Goal: Obtain resource: Obtain resource

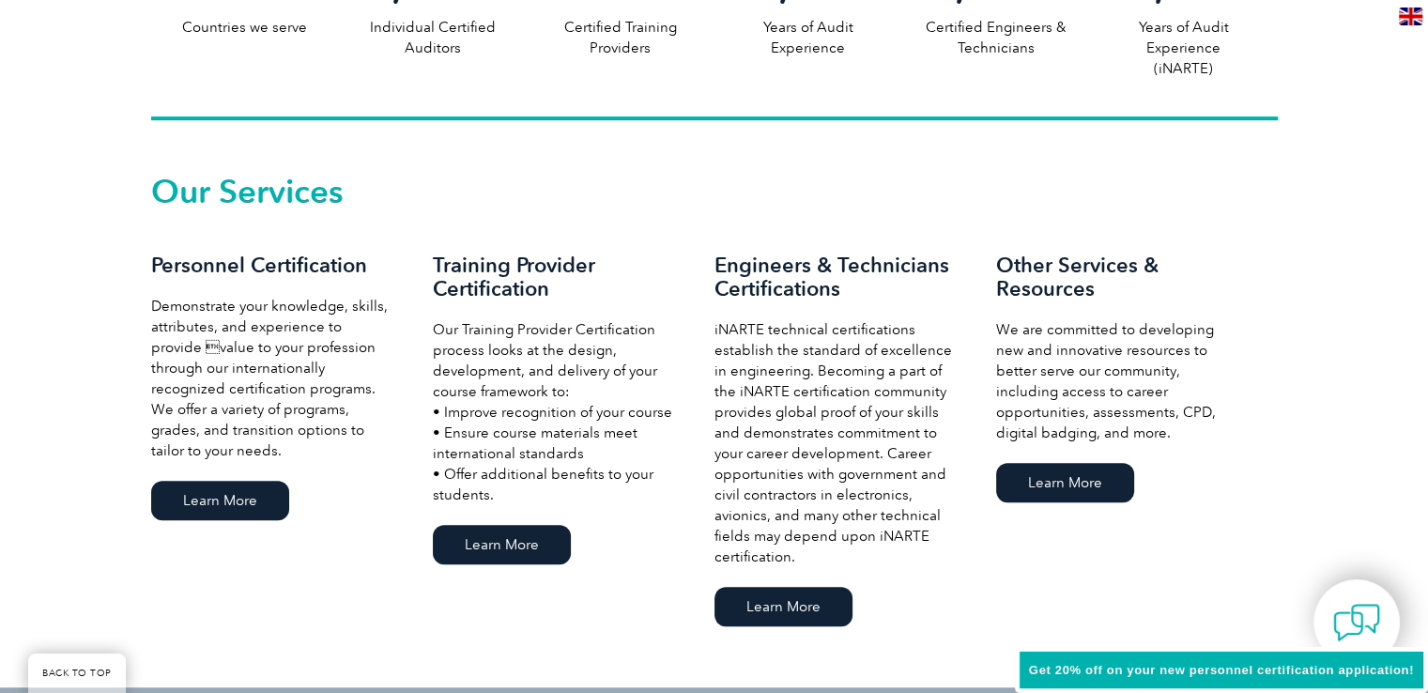
scroll to position [1220, 0]
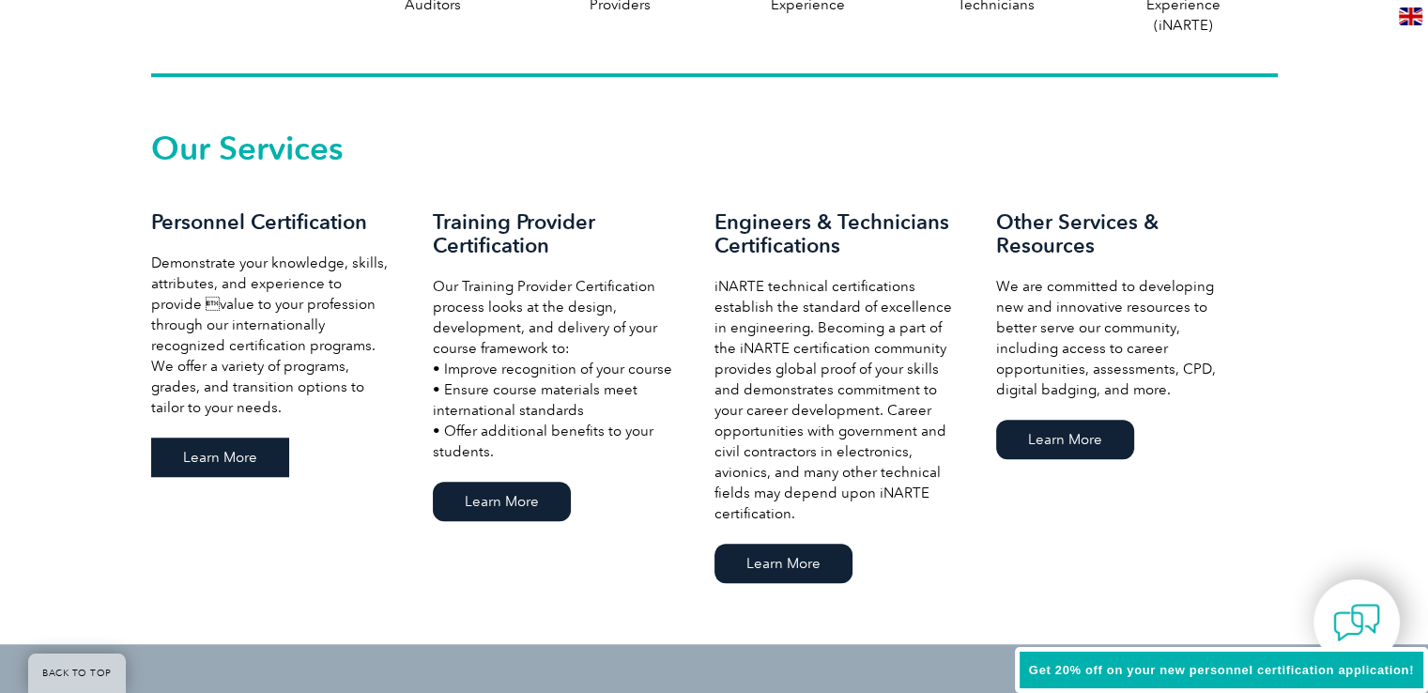
click at [218, 455] on link "Learn More" at bounding box center [220, 456] width 138 height 39
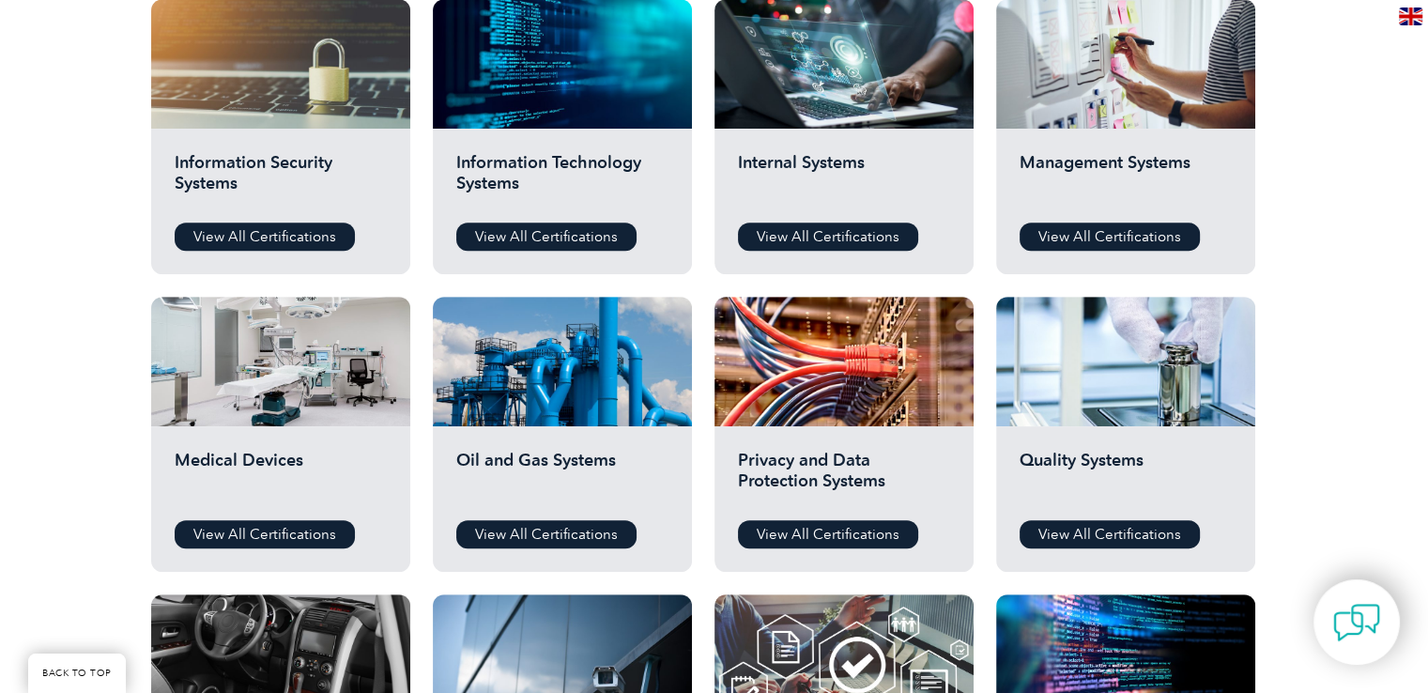
scroll to position [1033, 0]
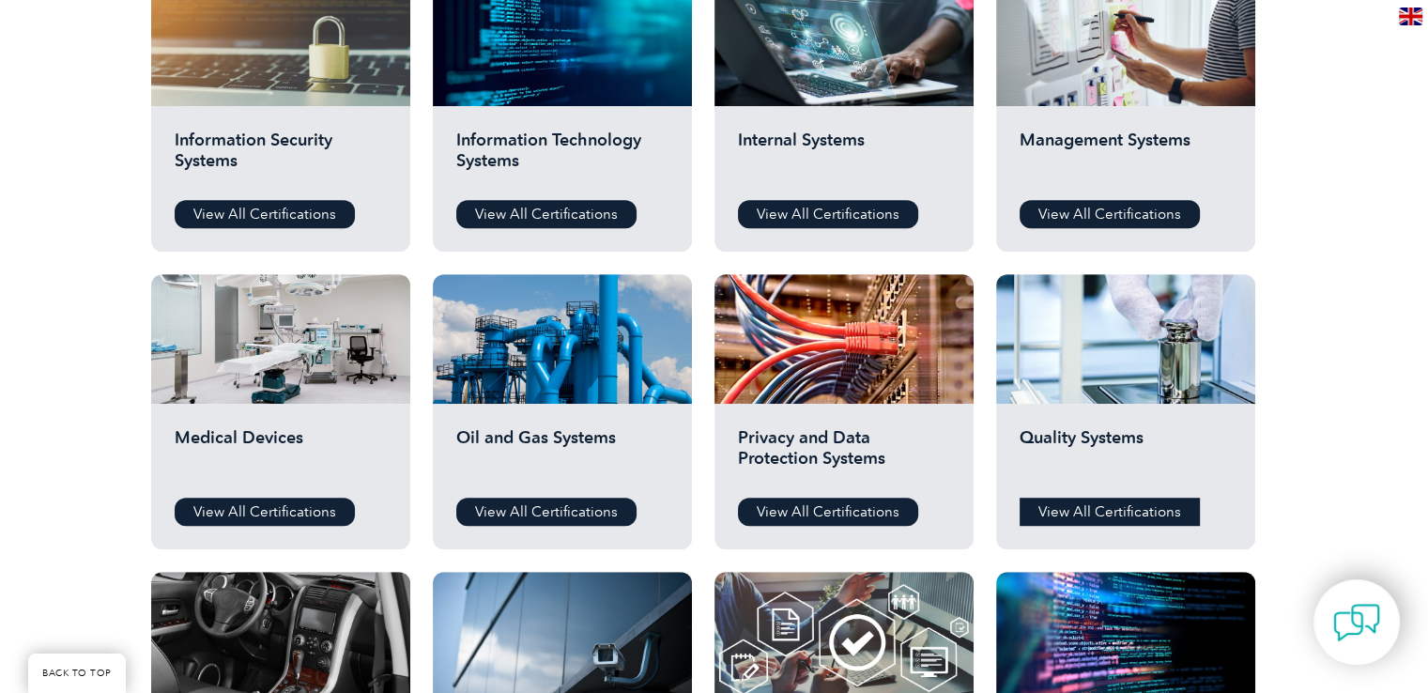
click at [1089, 510] on link "View All Certifications" at bounding box center [1109, 511] width 180 height 28
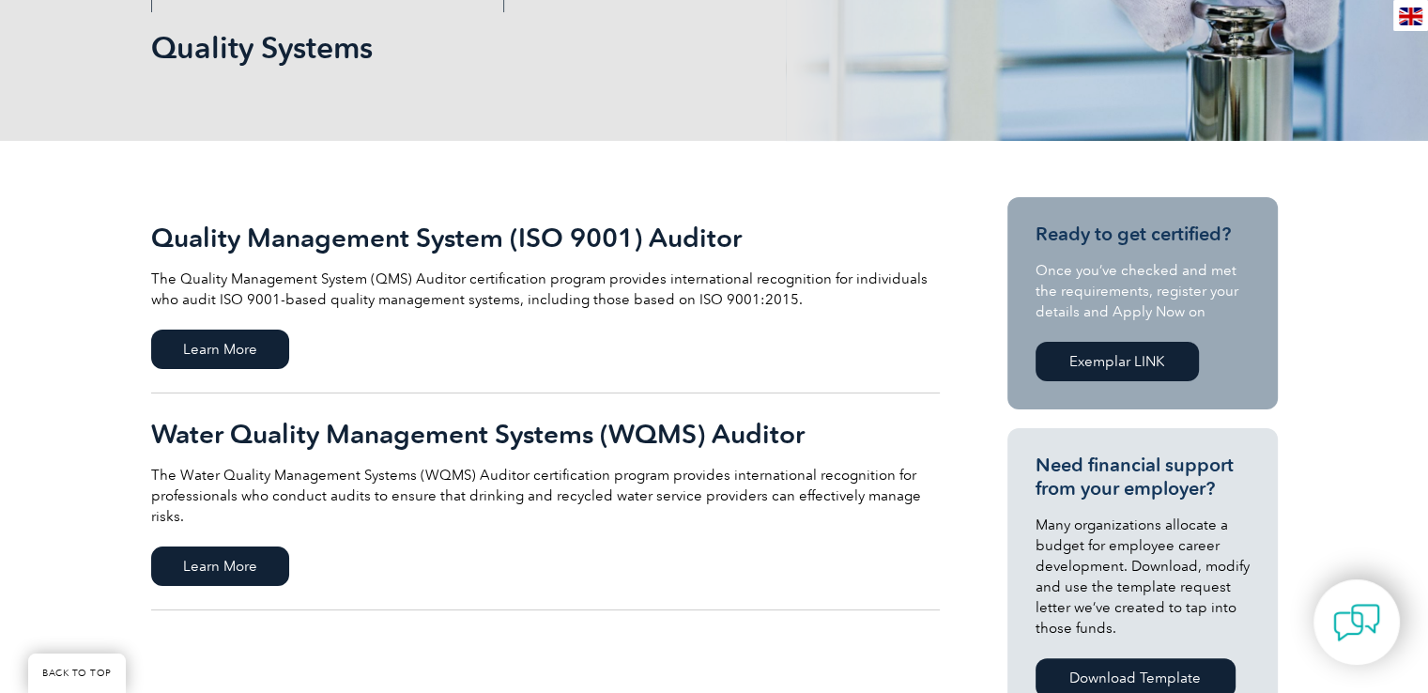
scroll to position [282, 0]
click at [223, 344] on span "Learn More" at bounding box center [220, 348] width 138 height 39
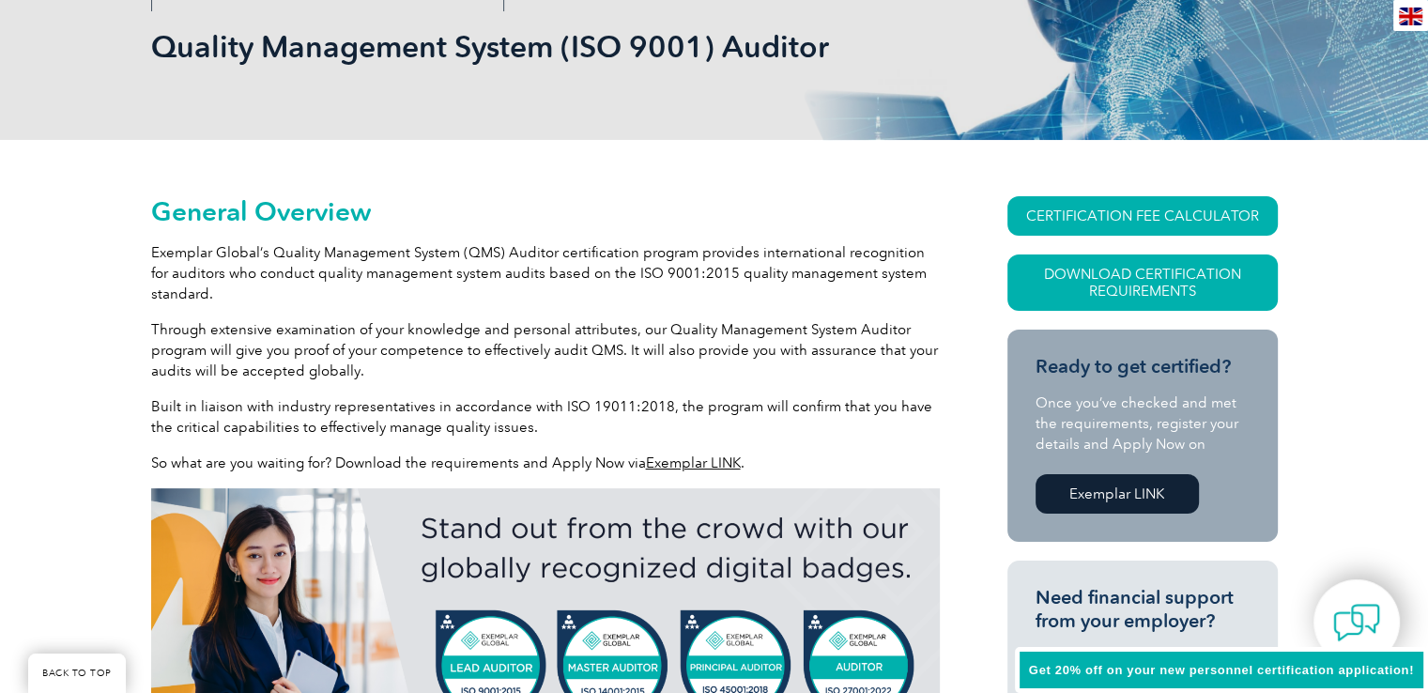
scroll to position [469, 0]
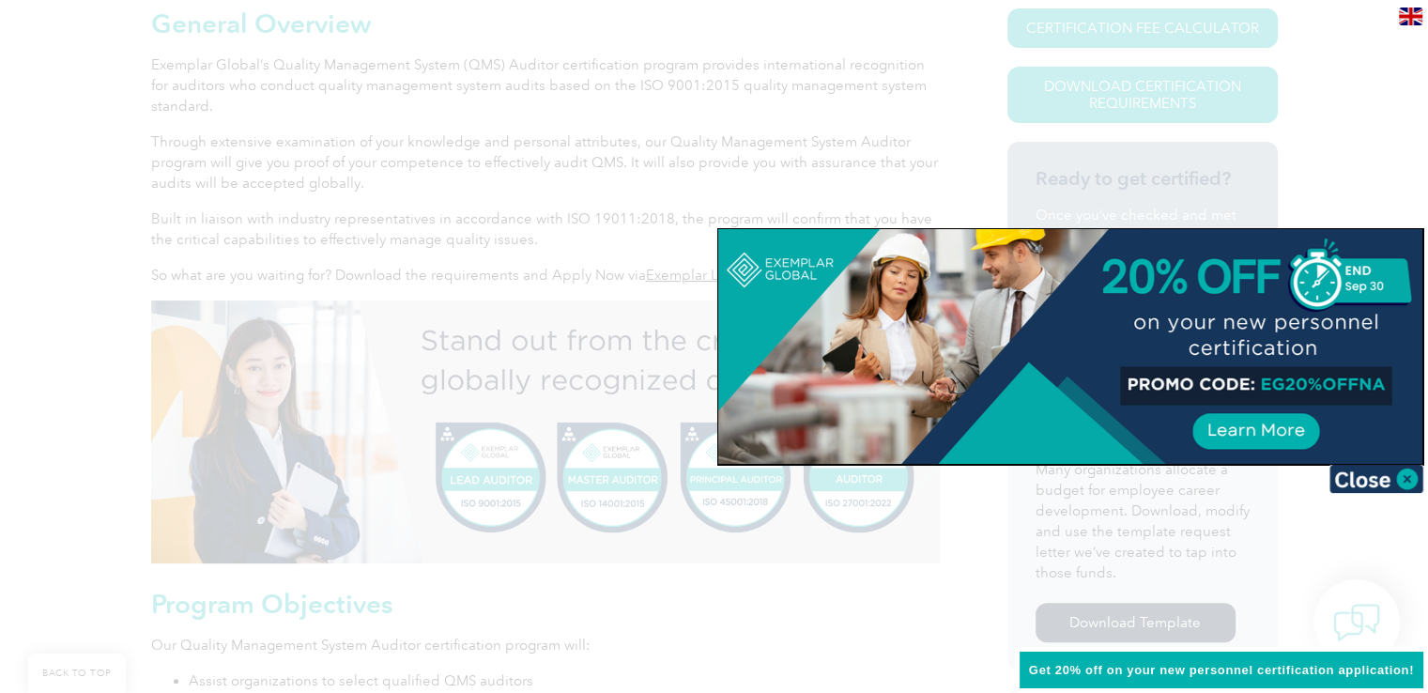
click at [1370, 476] on img at bounding box center [1376, 479] width 94 height 28
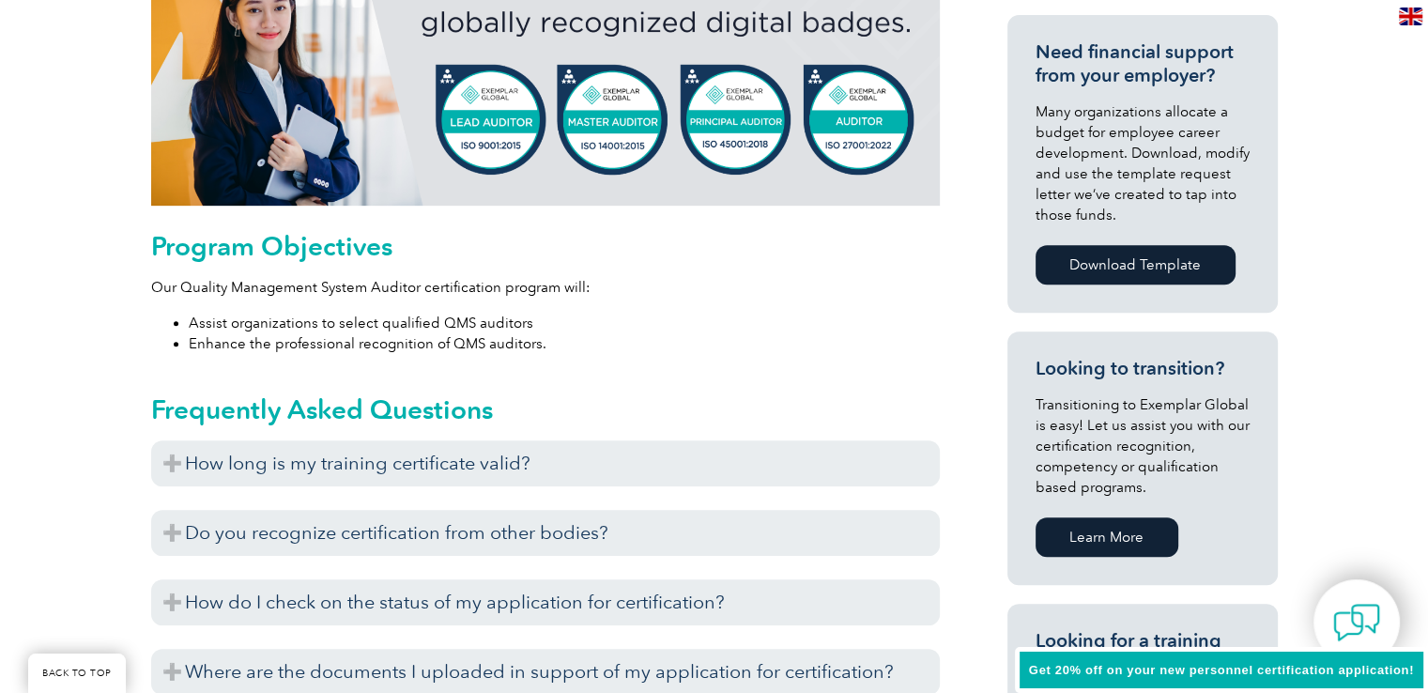
scroll to position [939, 0]
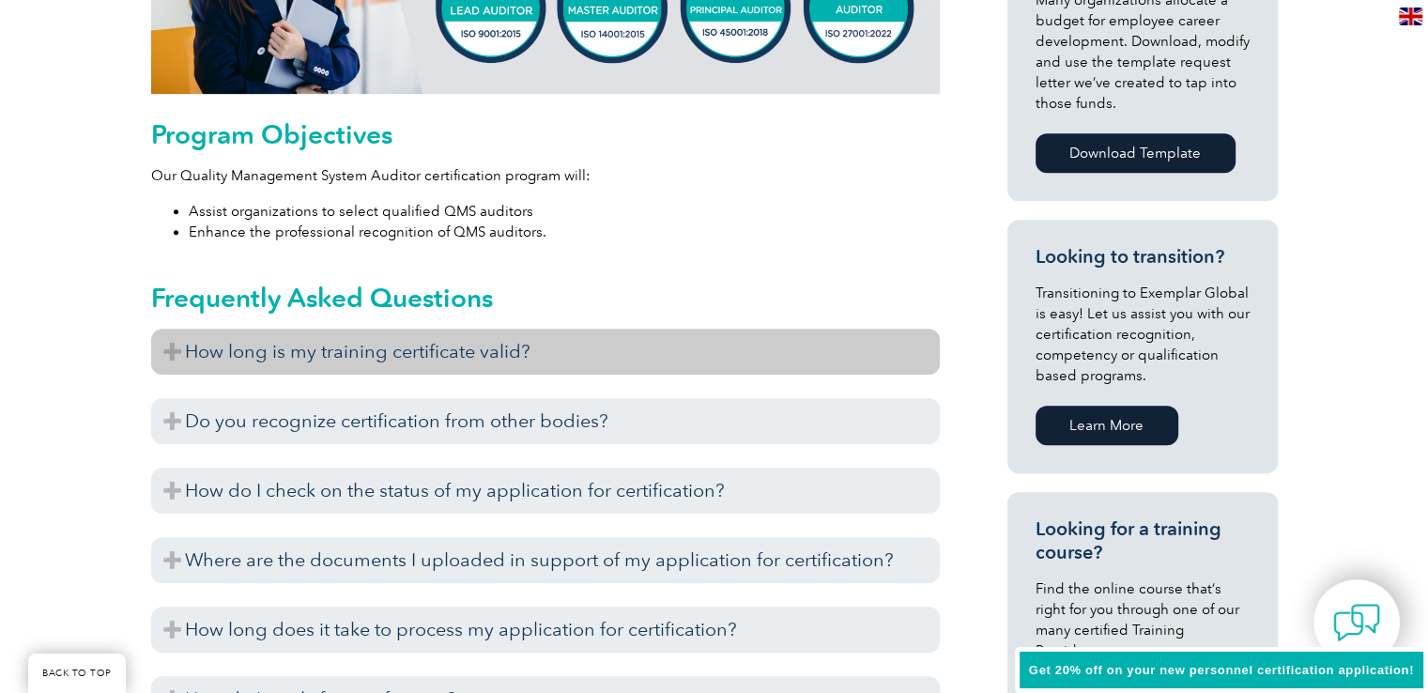
click at [176, 355] on h3 "How long is my training certificate valid?" at bounding box center [545, 352] width 788 height 46
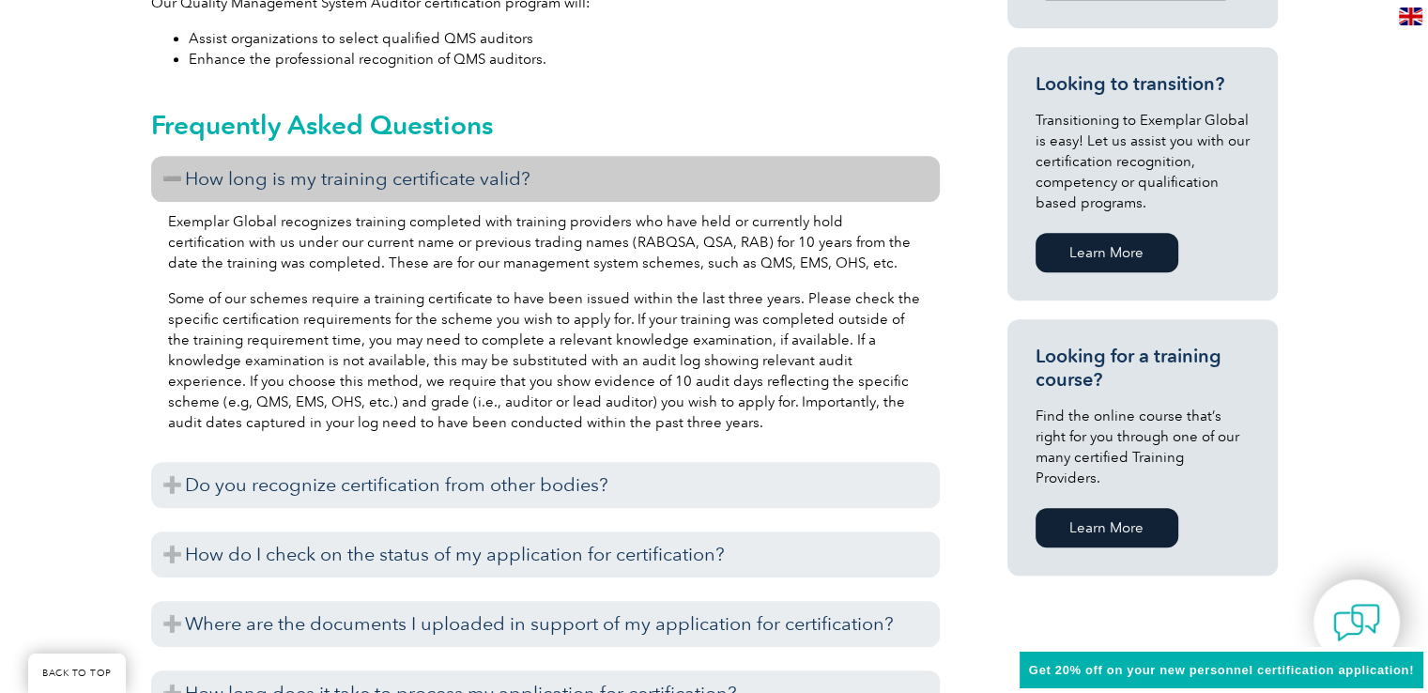
scroll to position [1220, 0]
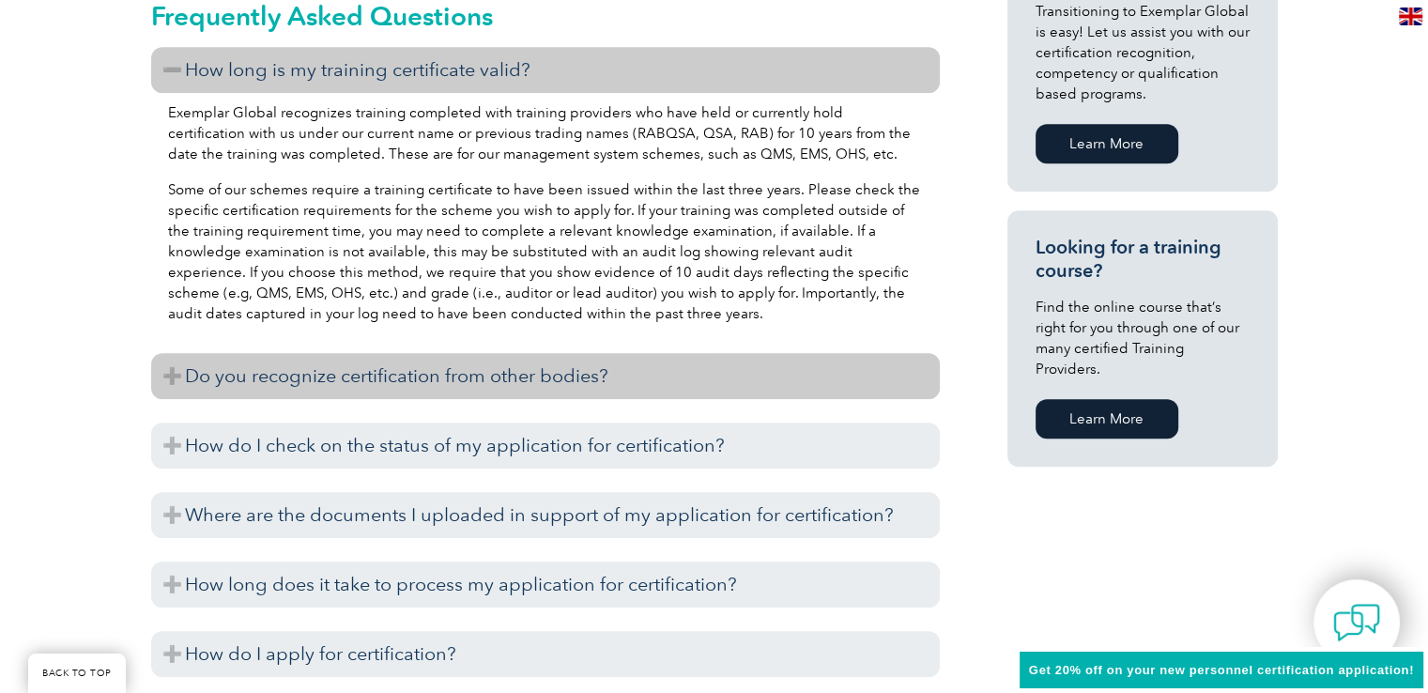
click at [165, 373] on h3 "Do you recognize certification from other bodies?" at bounding box center [545, 376] width 788 height 46
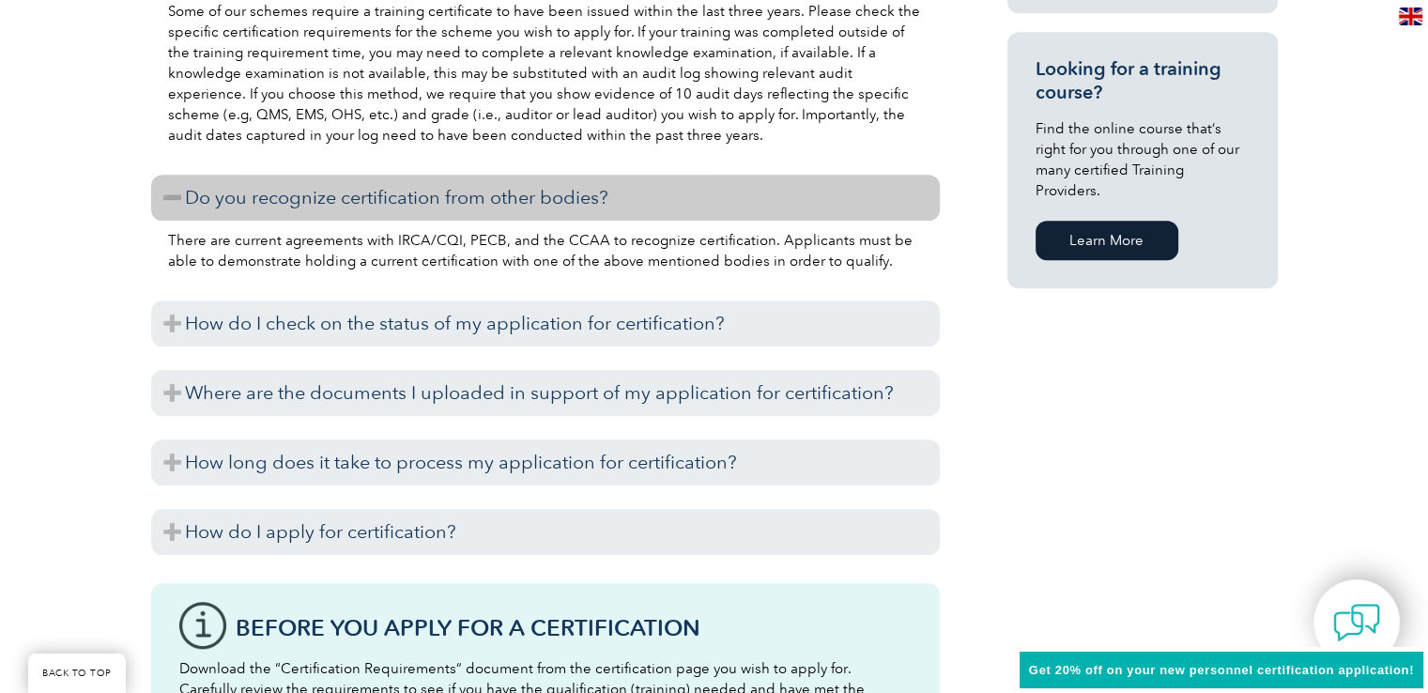
scroll to position [1408, 0]
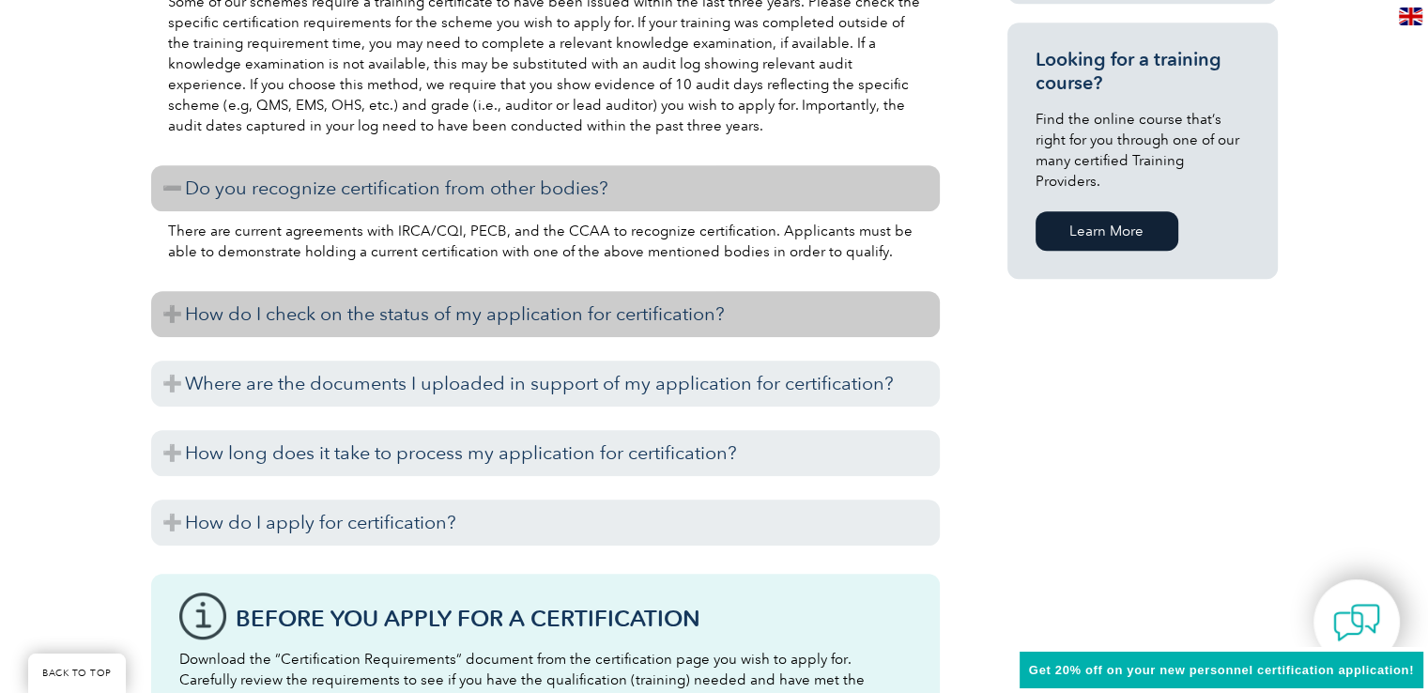
click at [172, 309] on h3 "How do I check on the status of my application for certification?" at bounding box center [545, 314] width 788 height 46
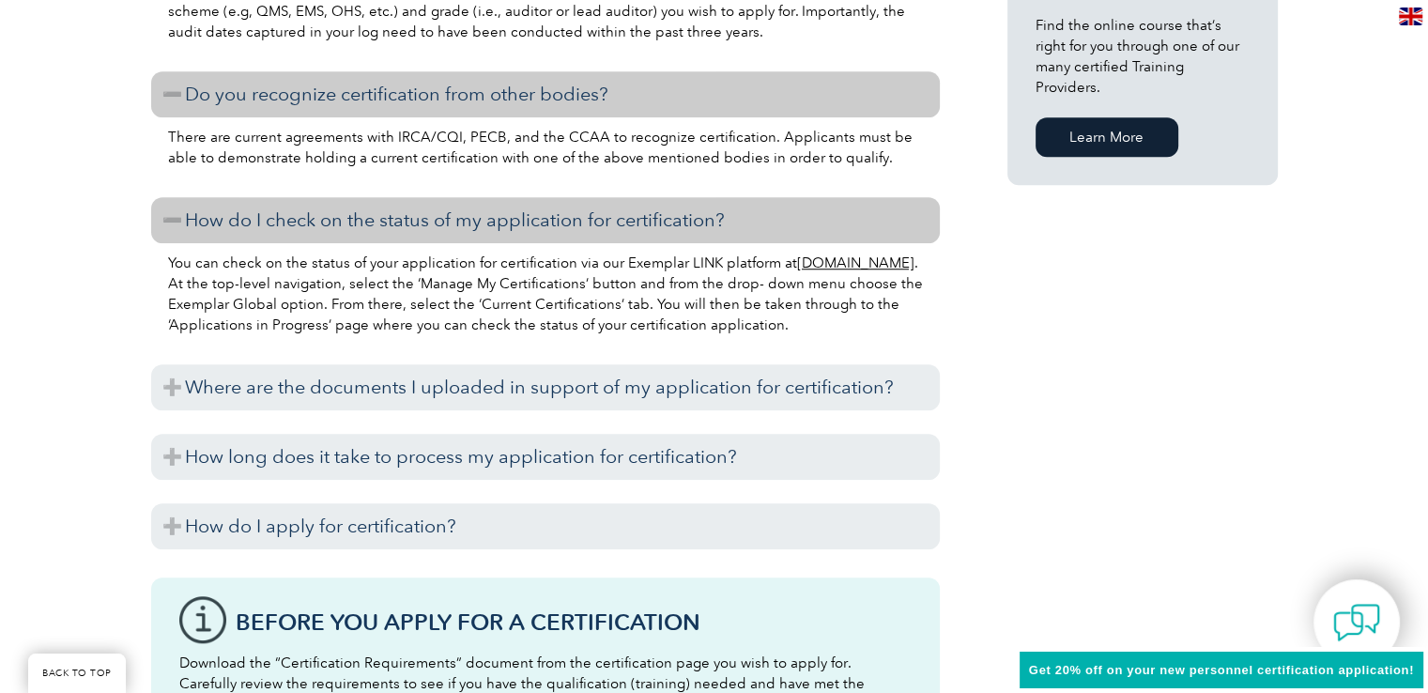
scroll to position [1596, 0]
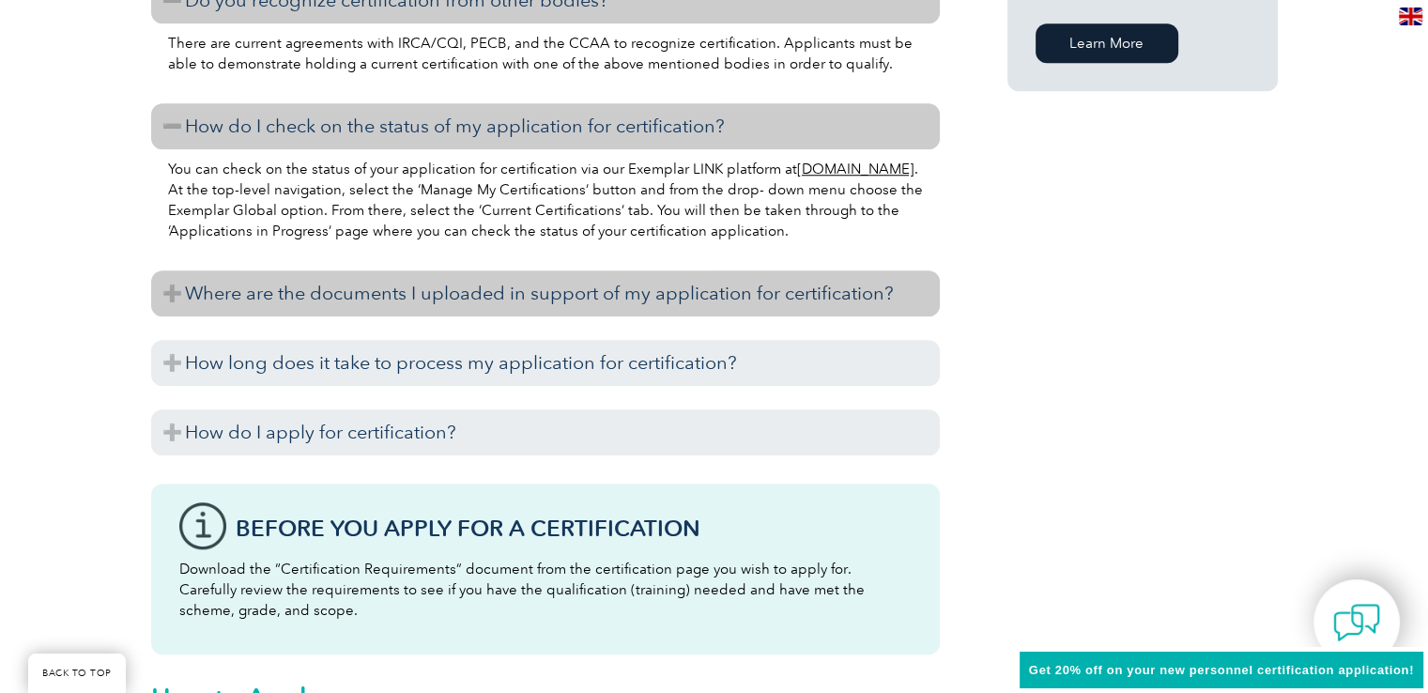
click at [163, 294] on h3 "Where are the documents I uploaded in support of my application for certificati…" at bounding box center [545, 293] width 788 height 46
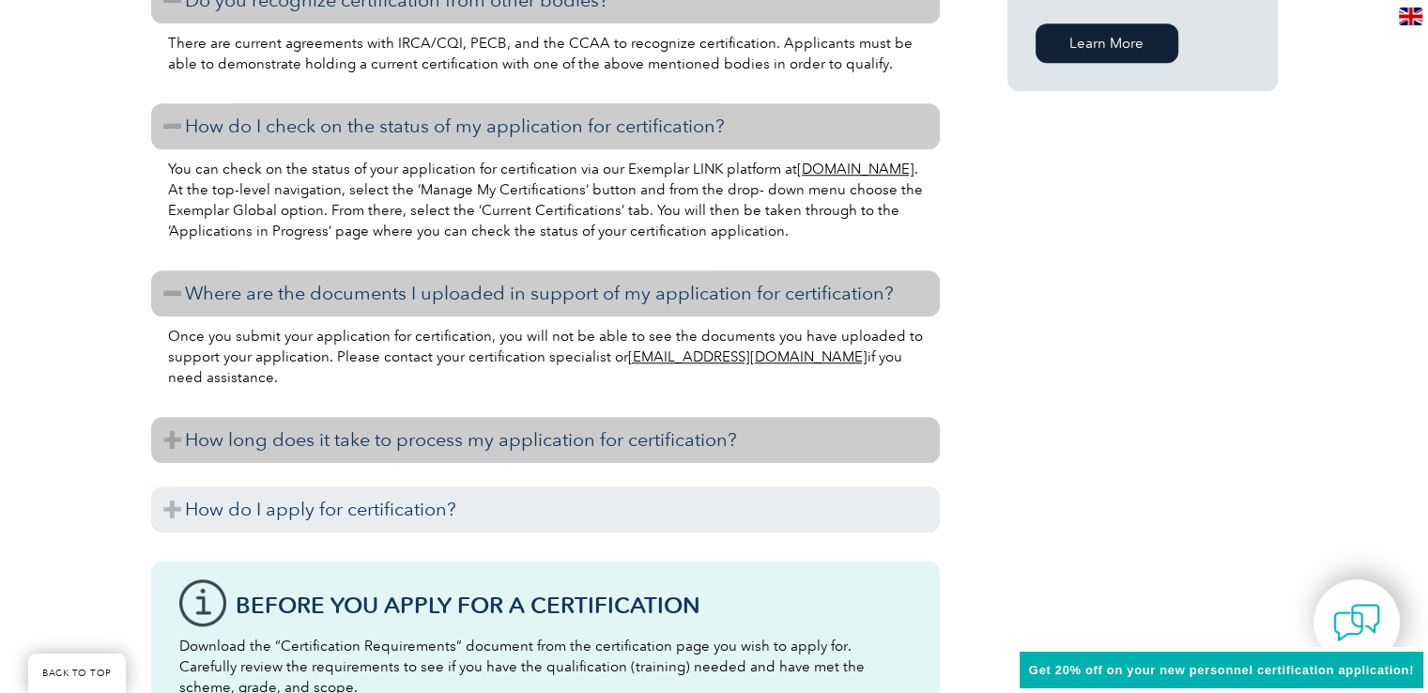
click at [165, 427] on h3 "How long does it take to process my application for certification?" at bounding box center [545, 440] width 788 height 46
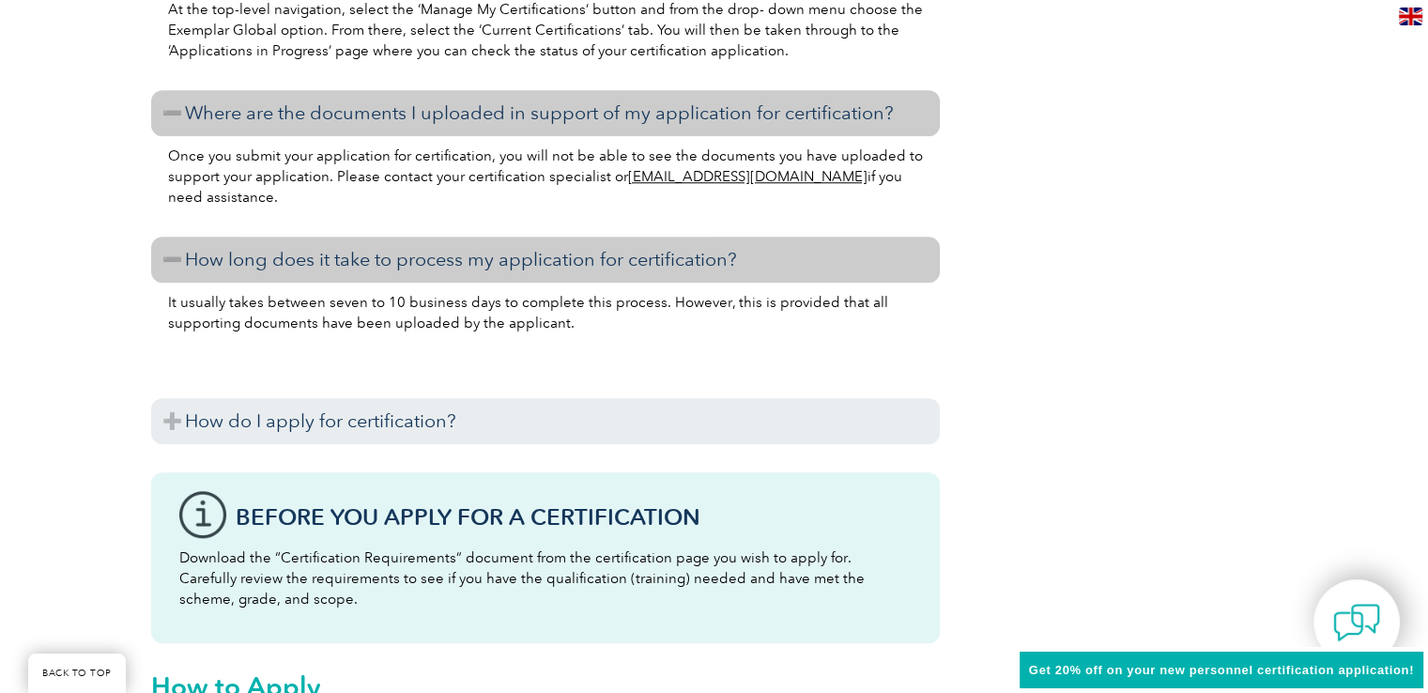
scroll to position [1783, 0]
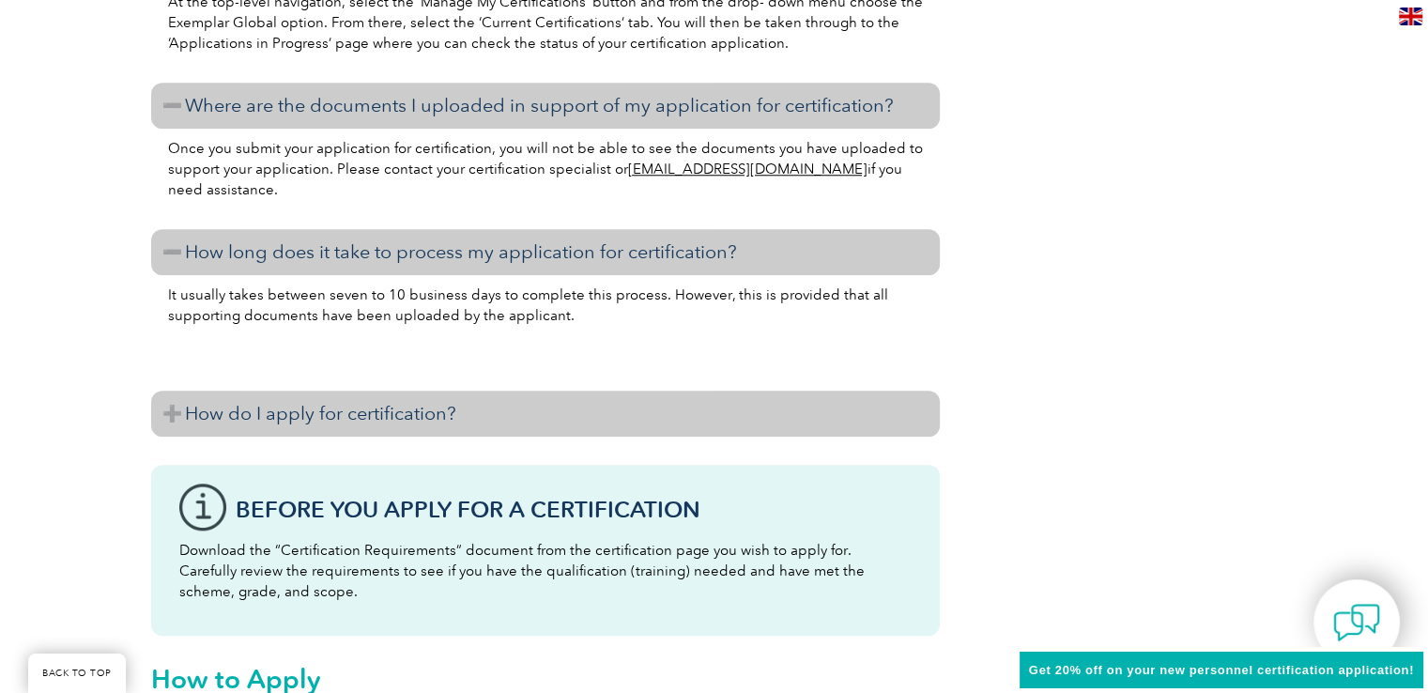
click at [173, 412] on h3 "How do I apply for certification?" at bounding box center [545, 413] width 788 height 46
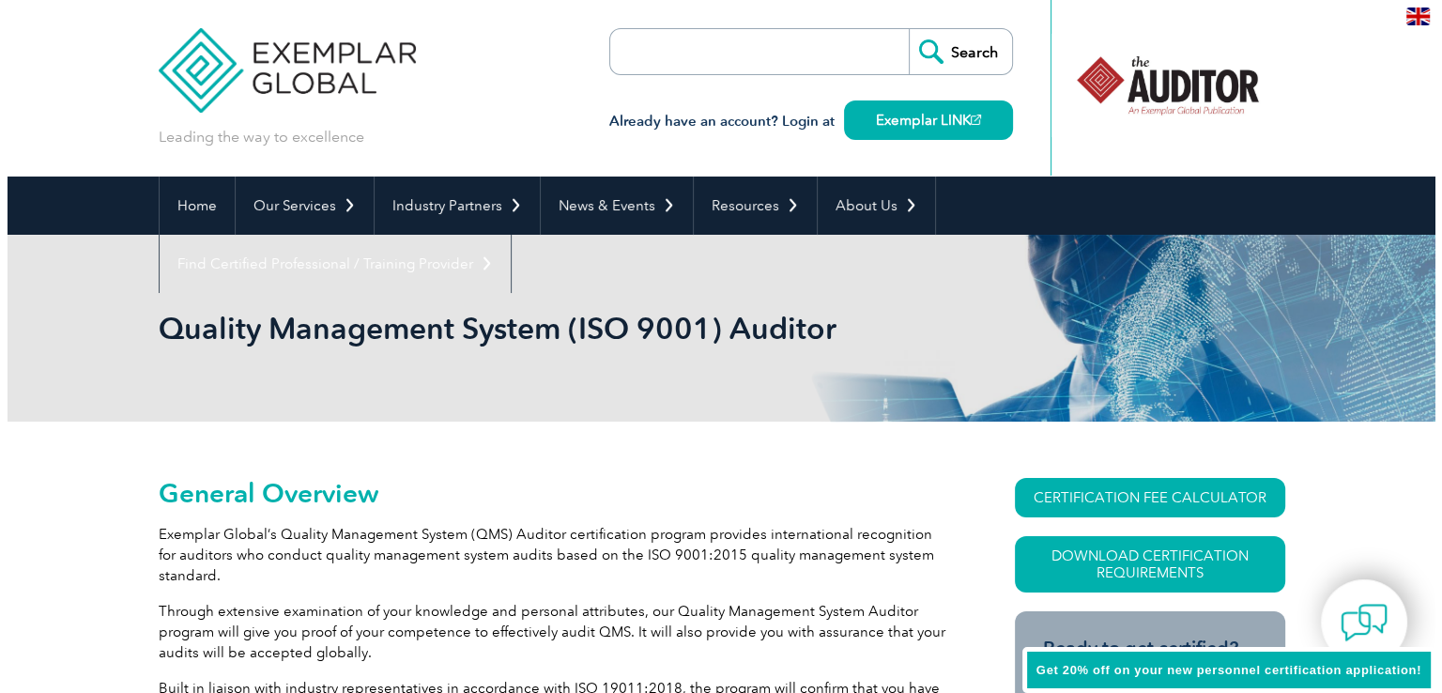
scroll to position [0, 0]
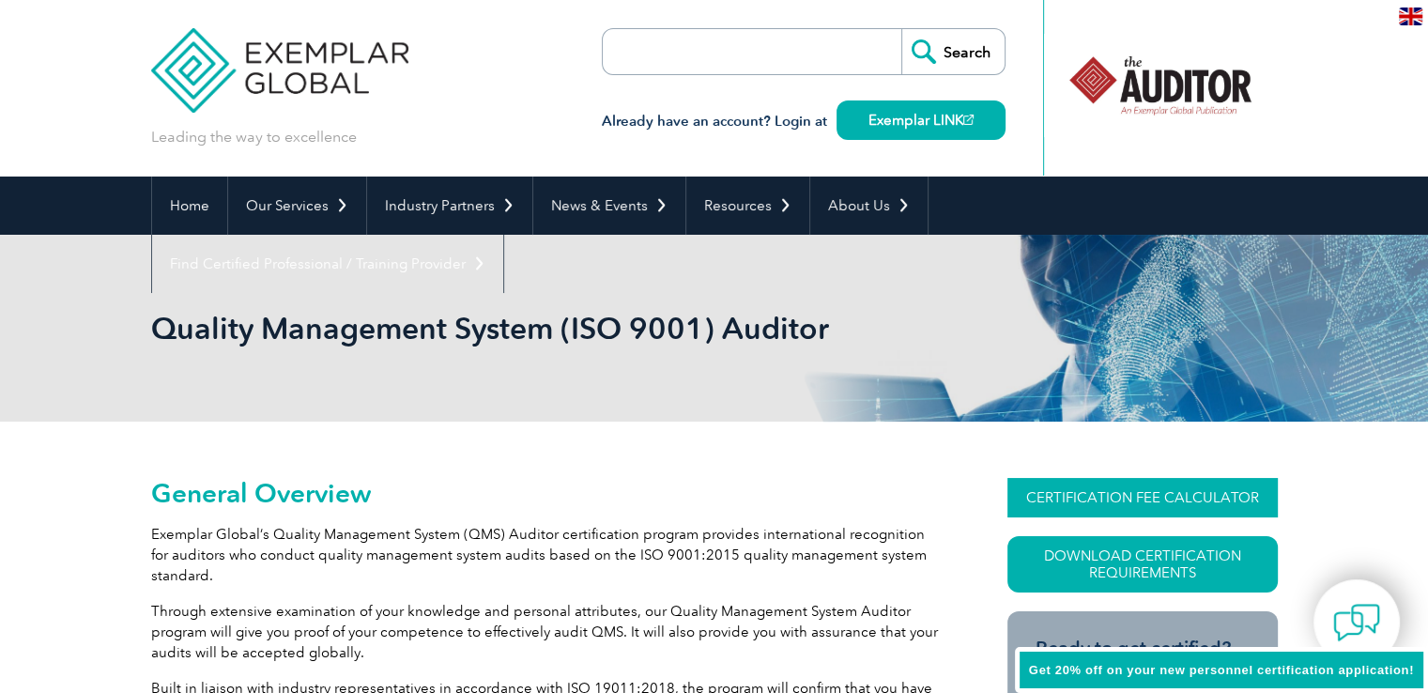
click at [1097, 488] on link "CERTIFICATION FEE CALCULATOR" at bounding box center [1142, 497] width 270 height 39
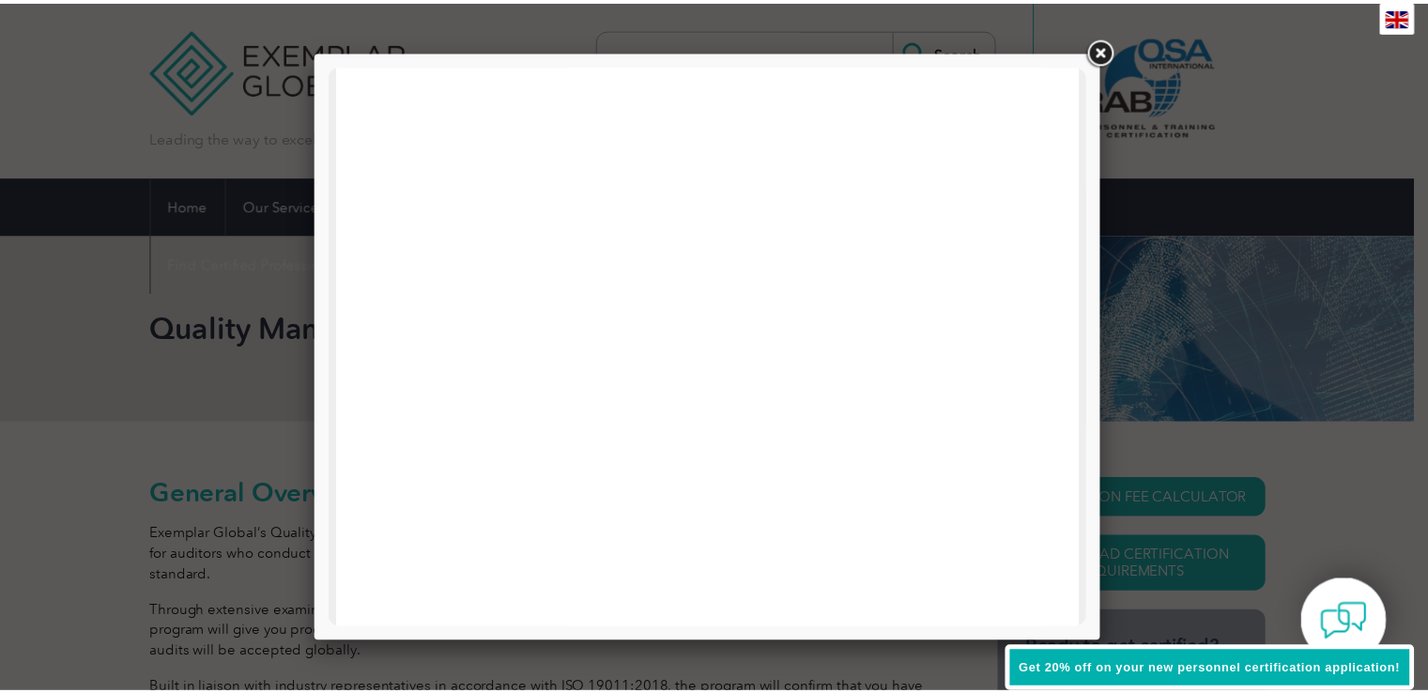
scroll to position [895, 0]
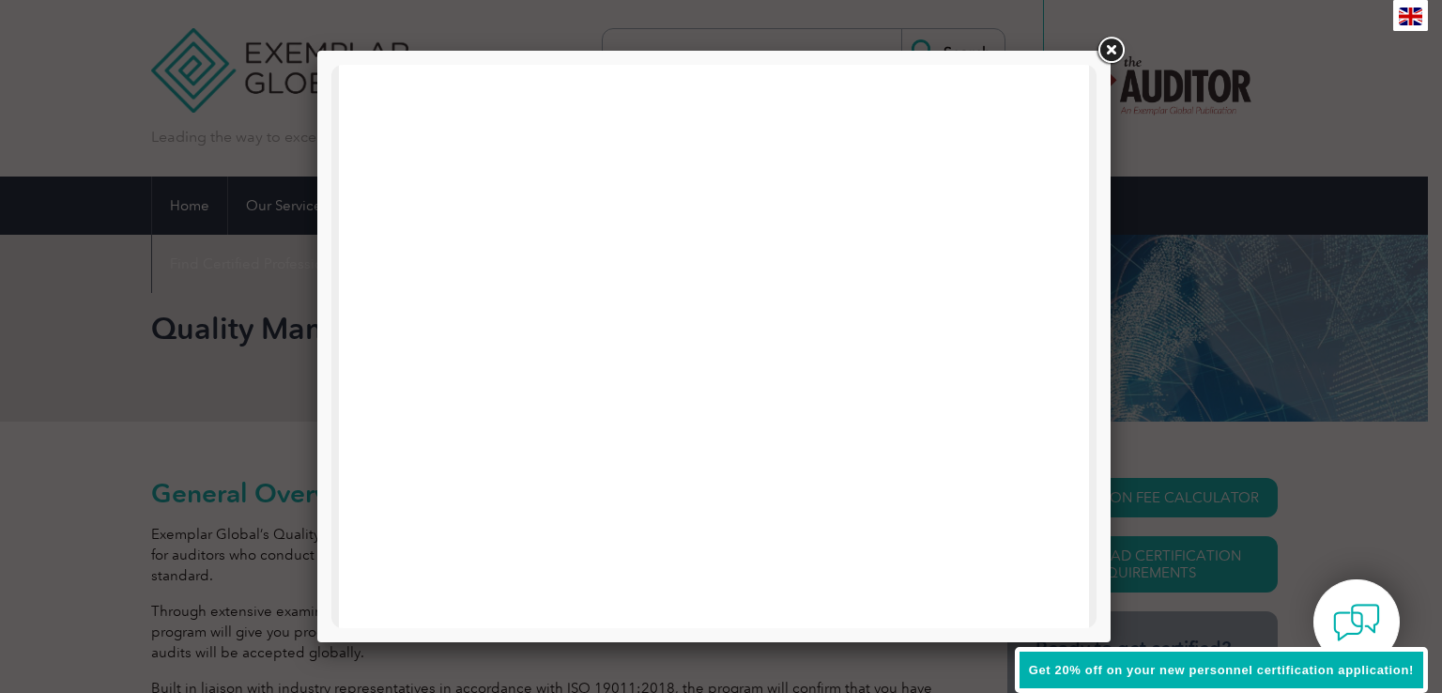
click at [1110, 46] on link at bounding box center [1111, 51] width 34 height 34
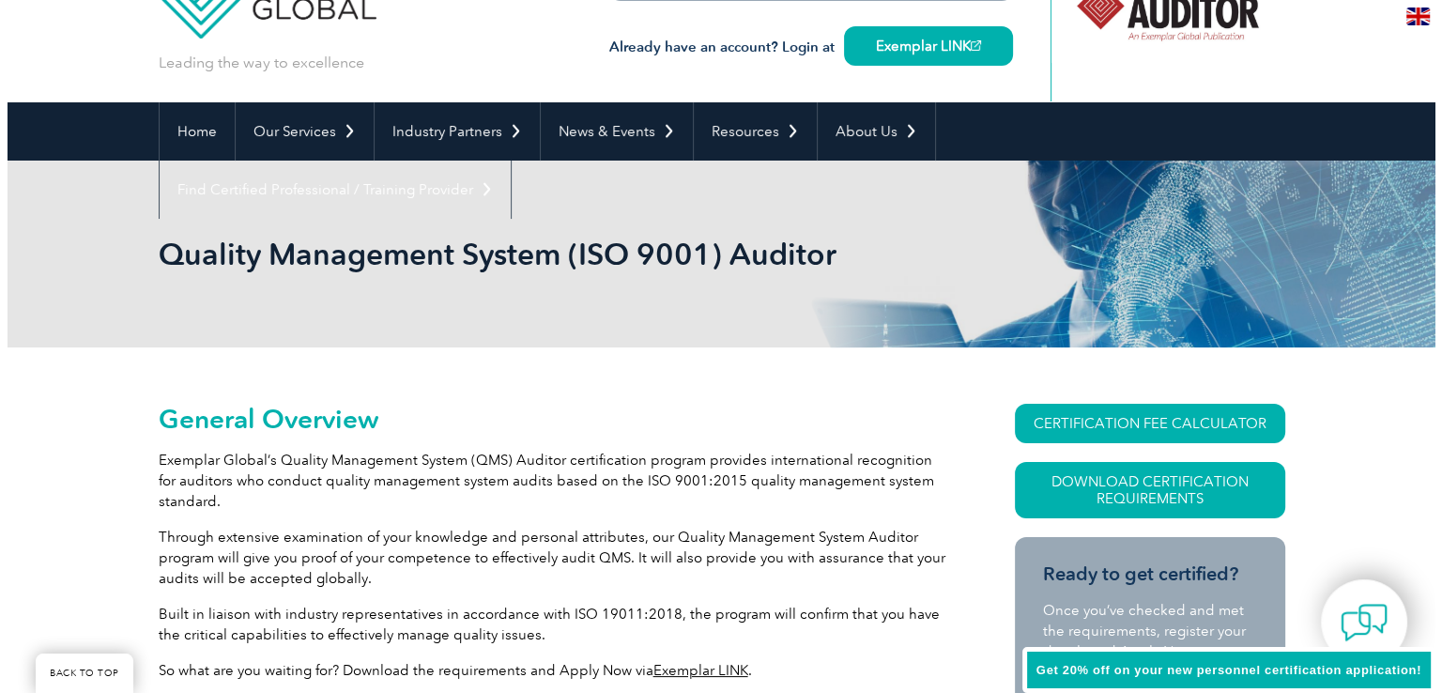
scroll to position [188, 0]
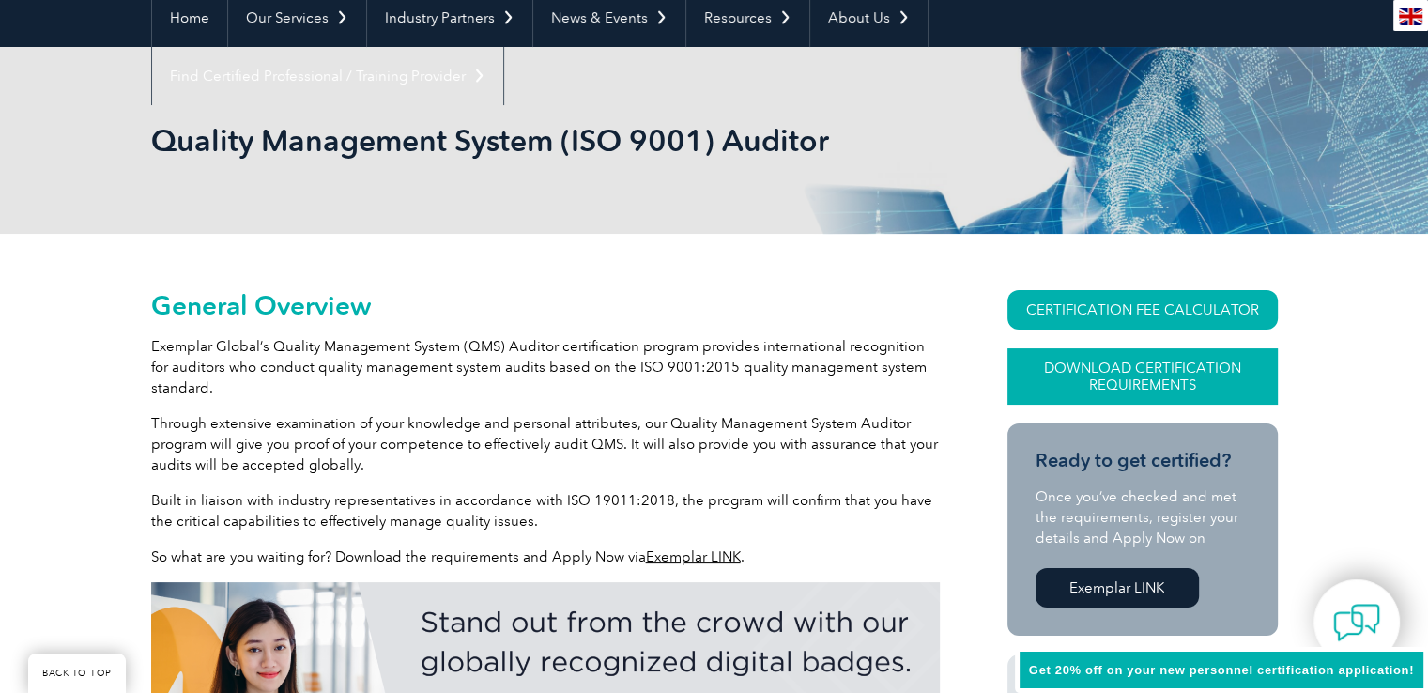
click at [1101, 380] on link "Download Certification Requirements" at bounding box center [1142, 376] width 270 height 56
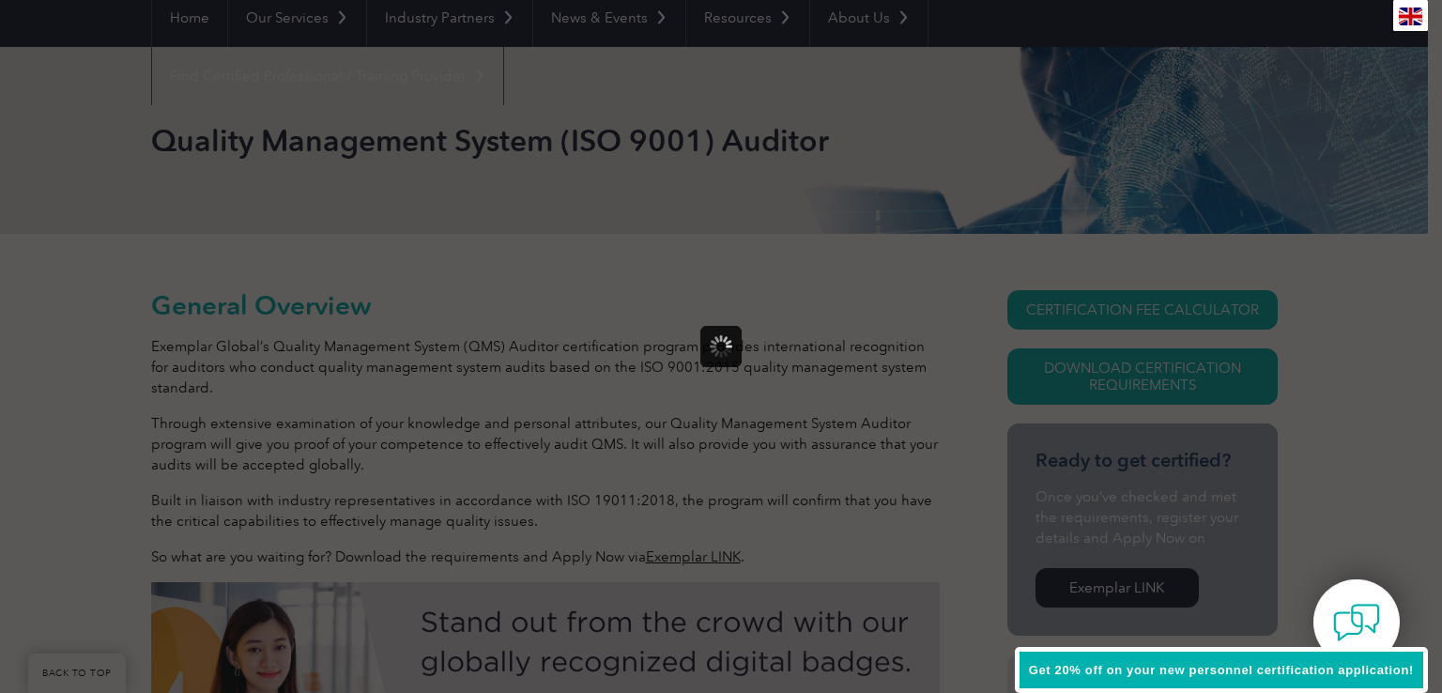
scroll to position [0, 0]
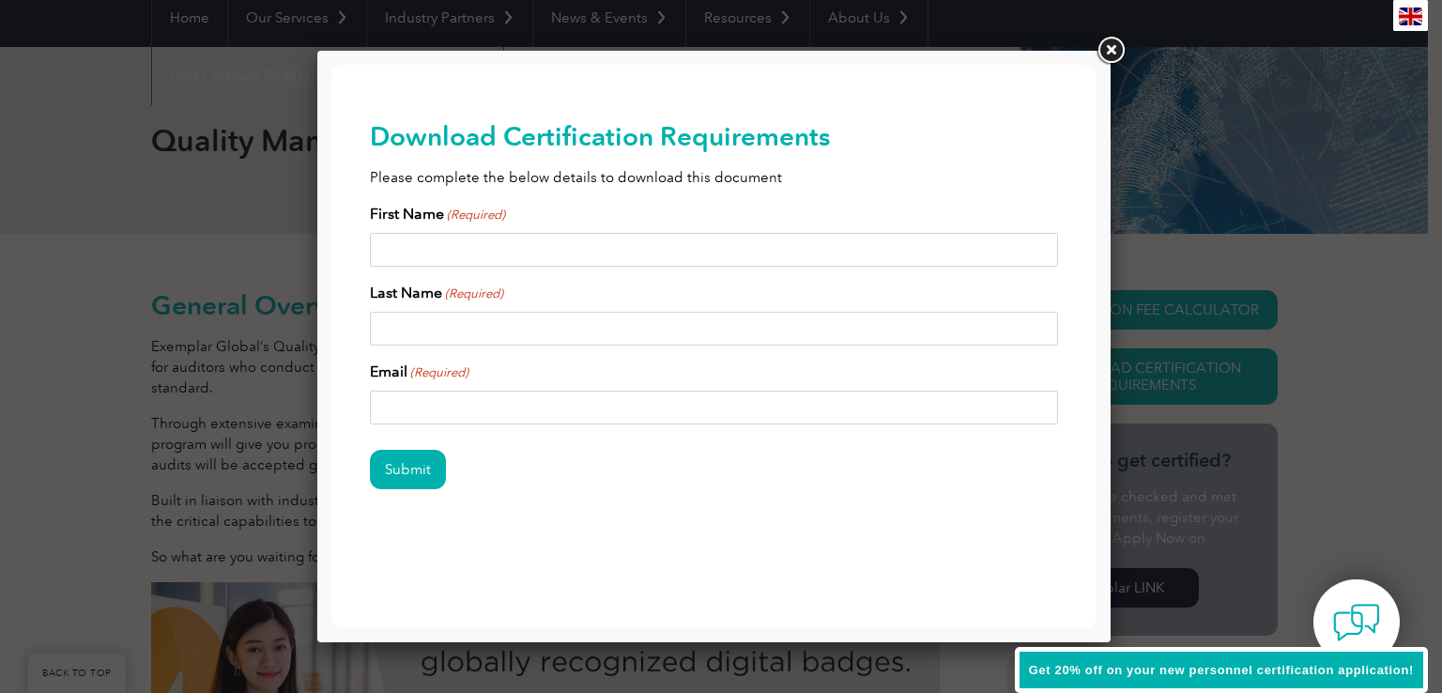
click at [507, 253] on input "First Name (Required)" at bounding box center [714, 250] width 689 height 34
type input "Allen"
click at [490, 322] on input "Last Name (Required)" at bounding box center [714, 329] width 689 height 34
type input "Peter Diman"
click at [468, 401] on input "Email (Required)" at bounding box center [714, 407] width 689 height 34
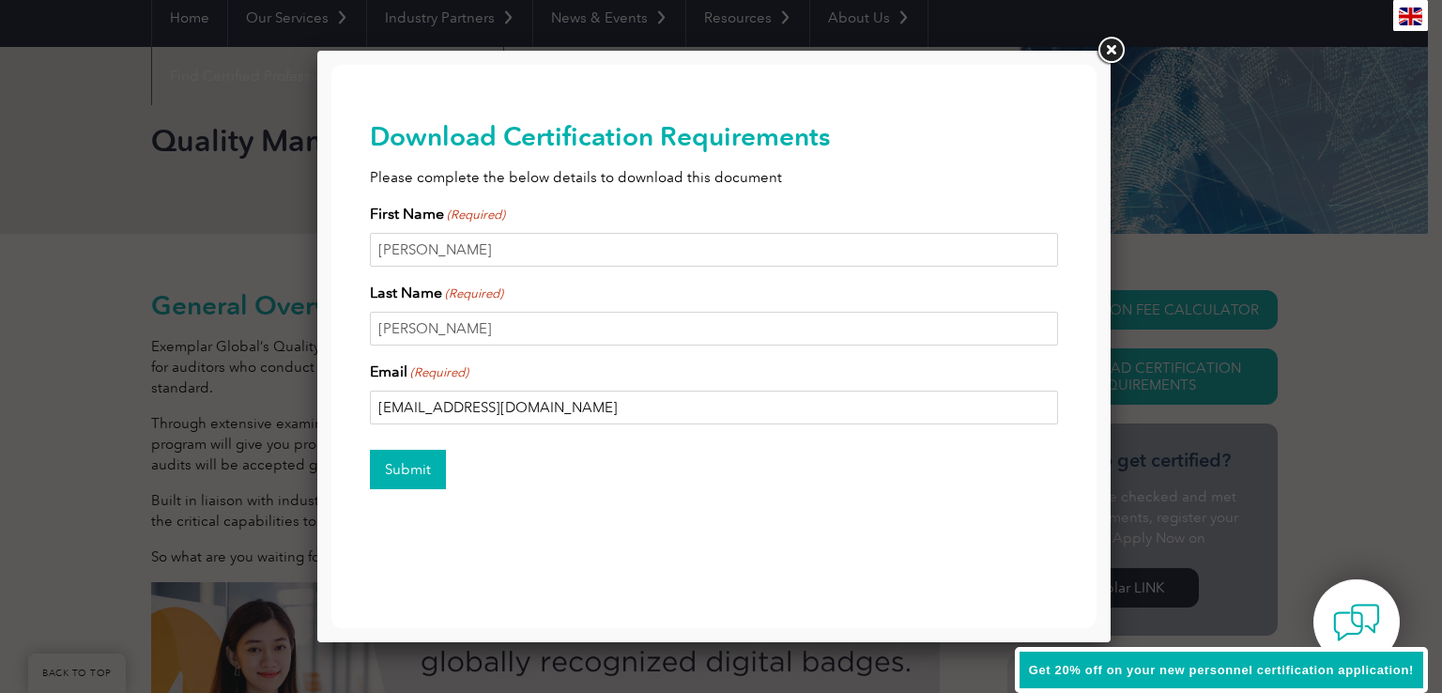
type input "ayen5@hotmail.com"
click at [413, 470] on input "Submit" at bounding box center [408, 469] width 76 height 39
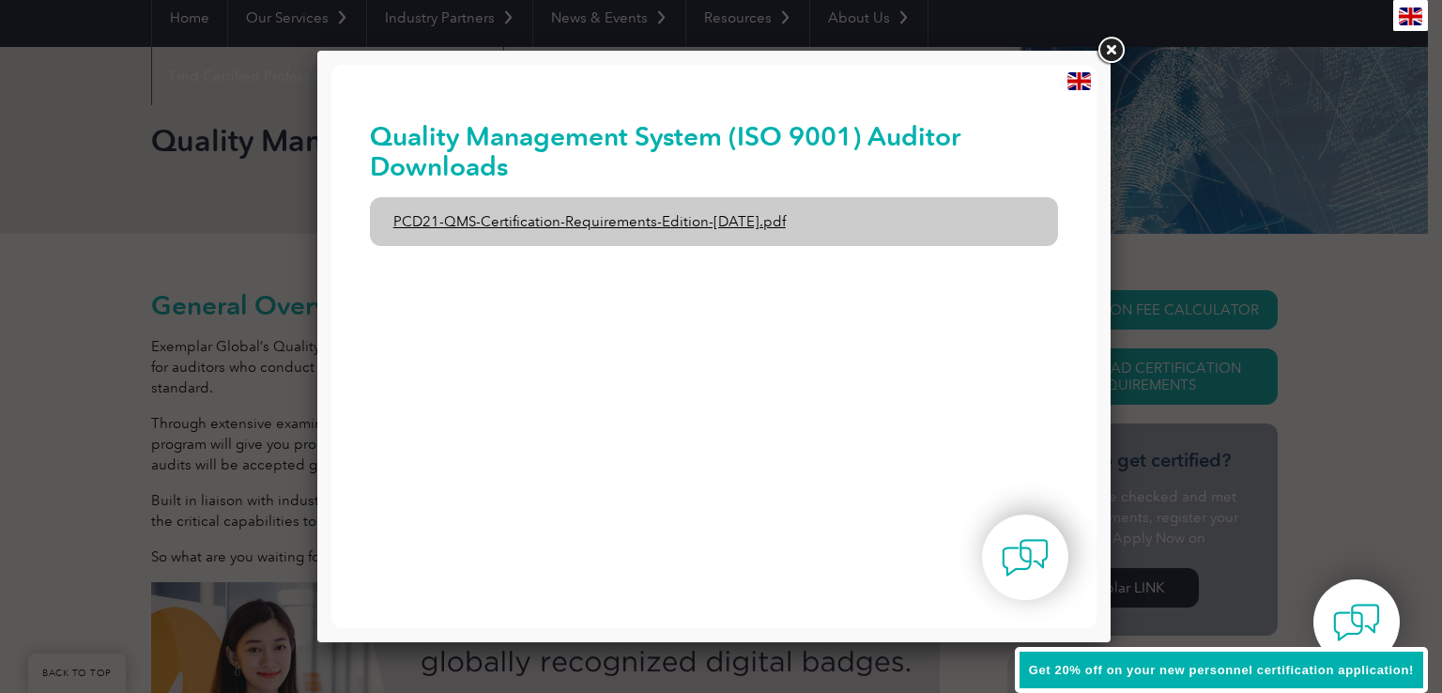
click at [655, 224] on link "PCD21-QMS-Certification-Requirements-Edition-2-April-2022.pdf" at bounding box center [714, 221] width 689 height 49
